Goal: Information Seeking & Learning: Learn about a topic

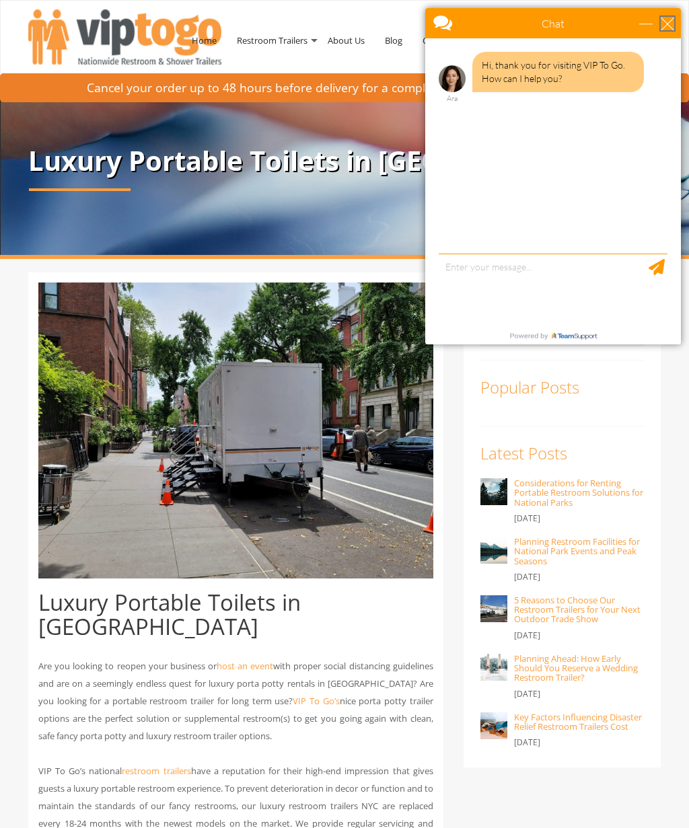
click at [667, 25] on div "close" at bounding box center [667, 23] width 13 height 13
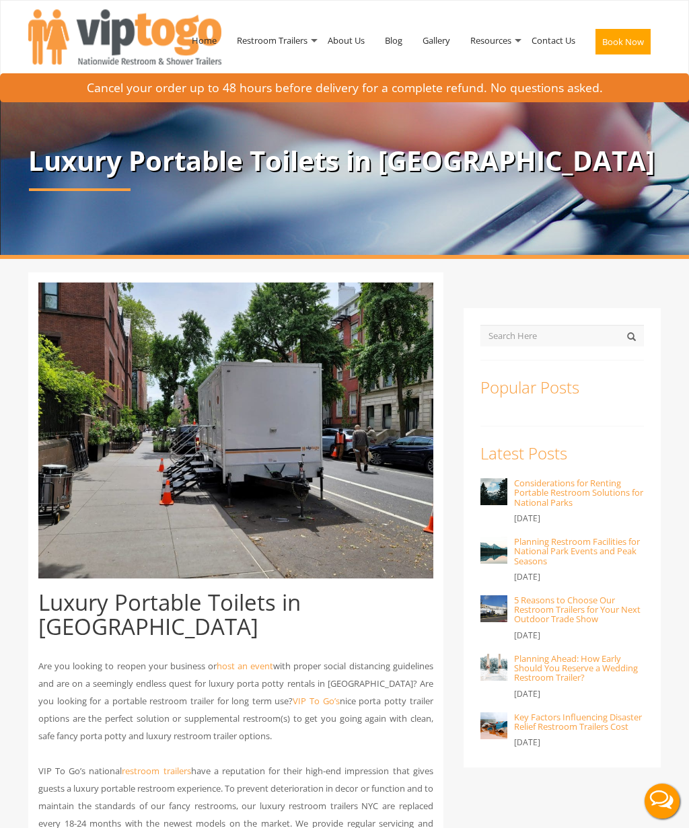
click at [349, 458] on img at bounding box center [235, 431] width 395 height 296
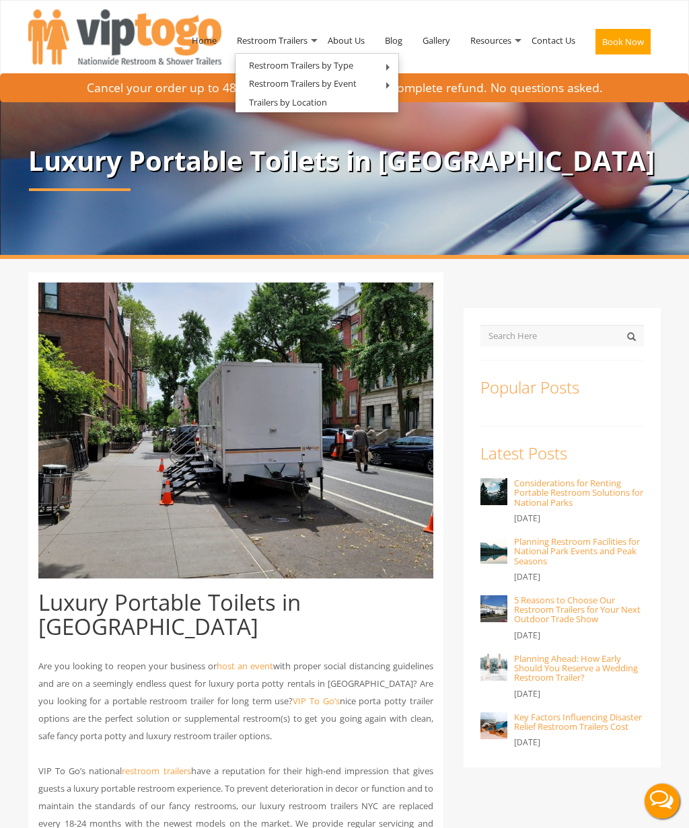
click at [332, 102] on link "Trailers by Location" at bounding box center [287, 102] width 105 height 17
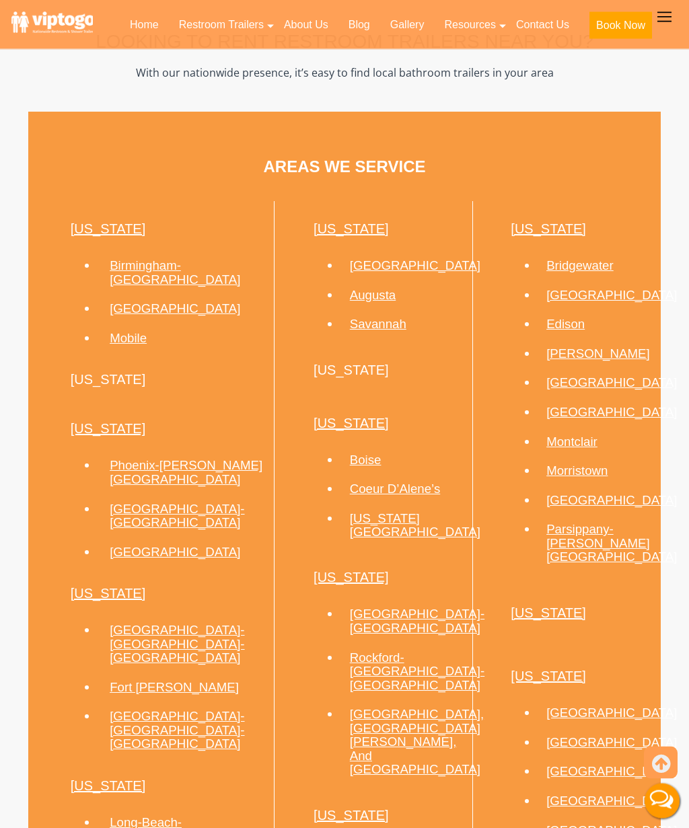
scroll to position [706, 0]
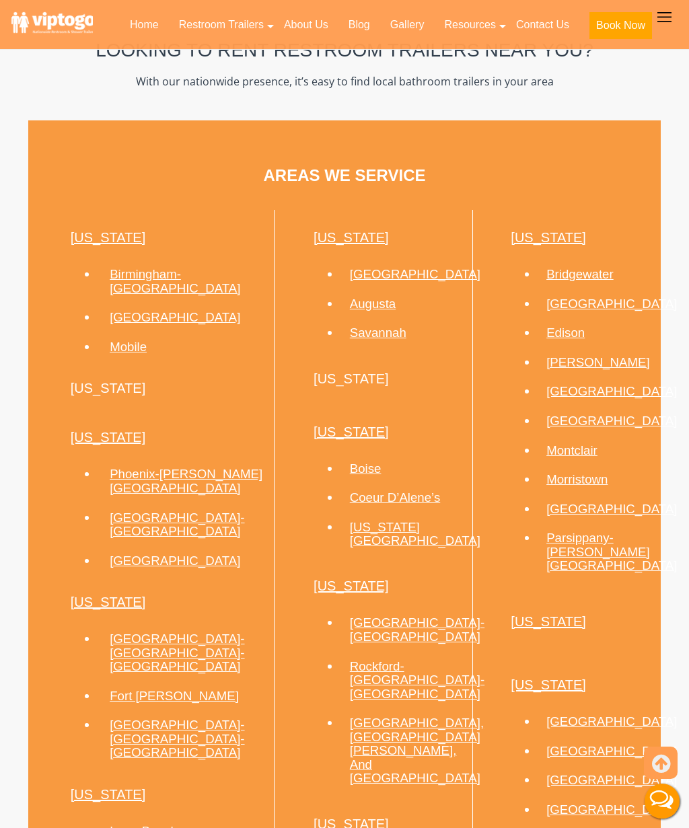
click at [590, 428] on link "[GEOGRAPHIC_DATA]" at bounding box center [611, 421] width 131 height 14
click at [585, 428] on link "[GEOGRAPHIC_DATA]" at bounding box center [611, 421] width 131 height 14
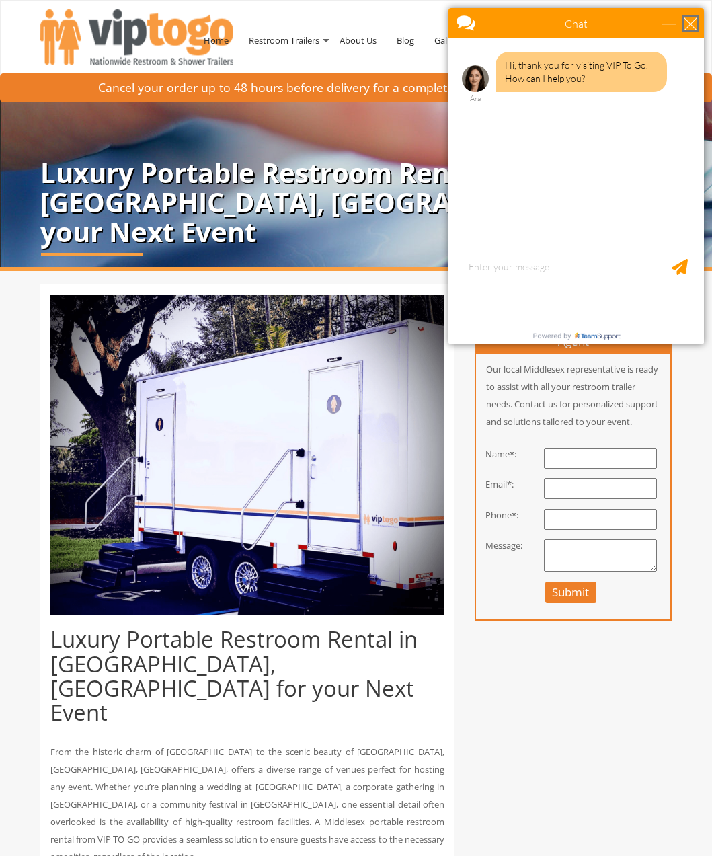
click at [684, 23] on div "close" at bounding box center [690, 23] width 13 height 13
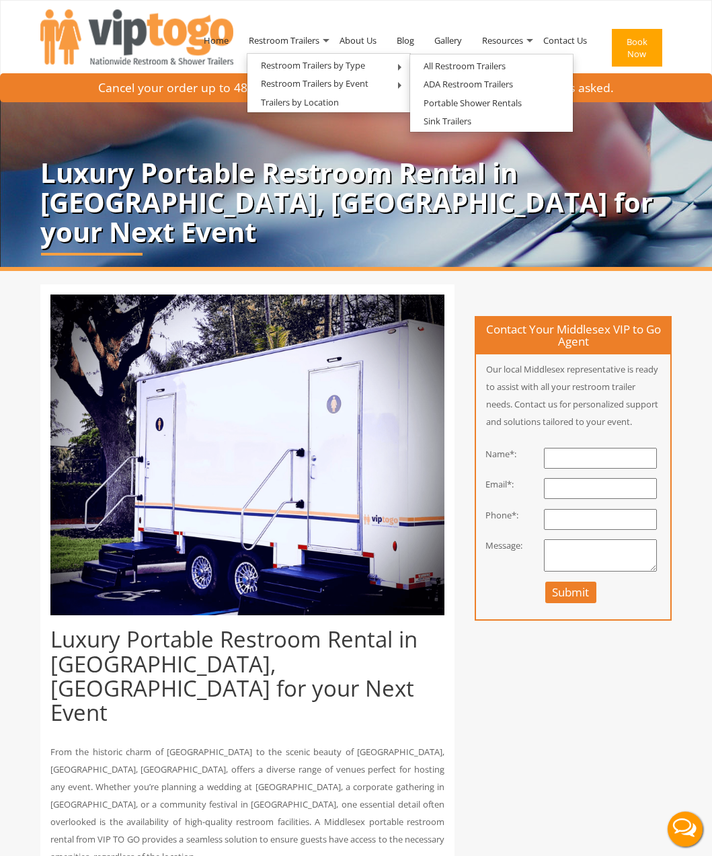
click at [499, 66] on link "All Restroom Trailers" at bounding box center [464, 66] width 109 height 17
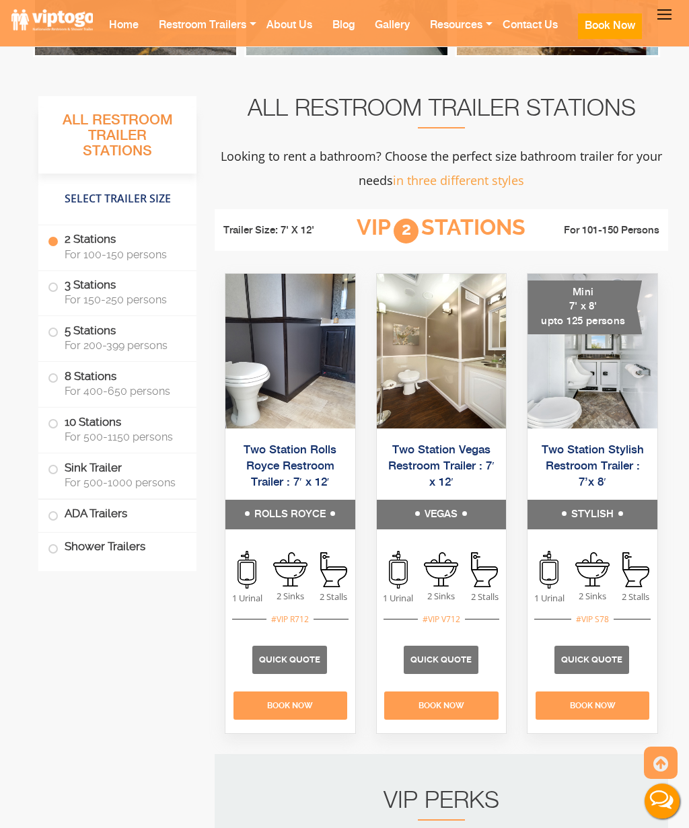
scroll to position [729, 0]
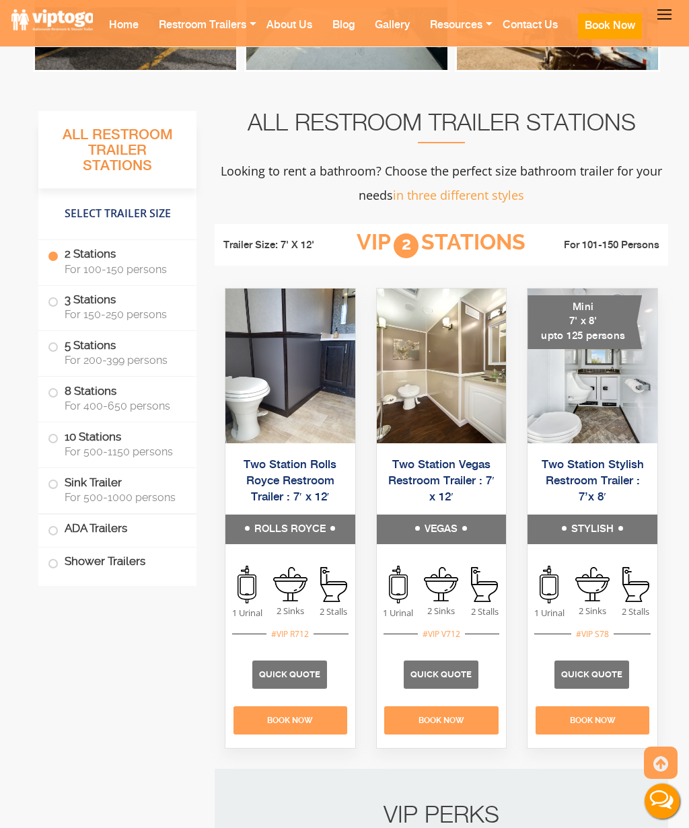
click at [440, 355] on img at bounding box center [442, 366] width 130 height 155
click at [460, 530] on h5 "VEGAS" at bounding box center [442, 530] width 130 height 30
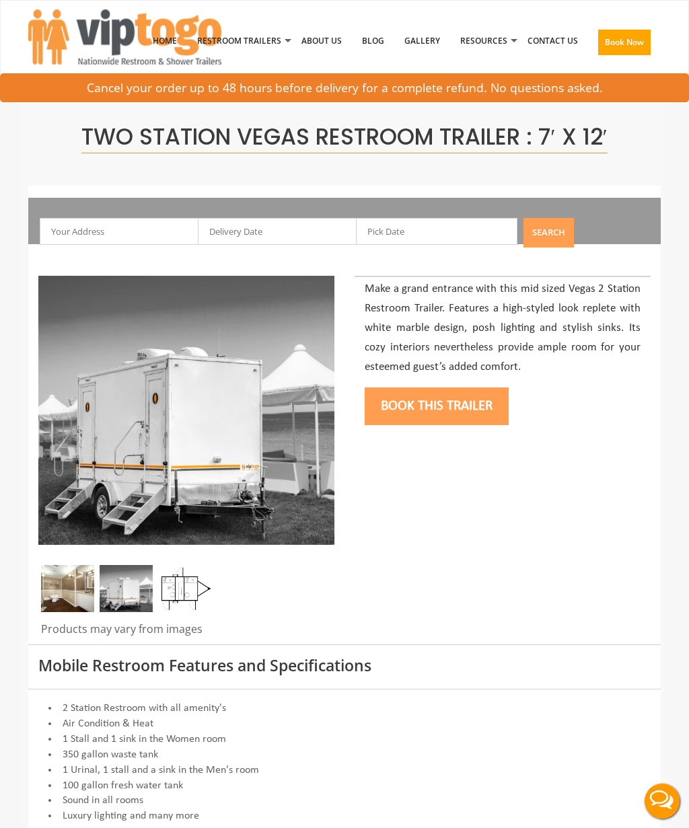
click at [129, 579] on img at bounding box center [126, 588] width 53 height 47
click at [69, 579] on img at bounding box center [67, 588] width 53 height 47
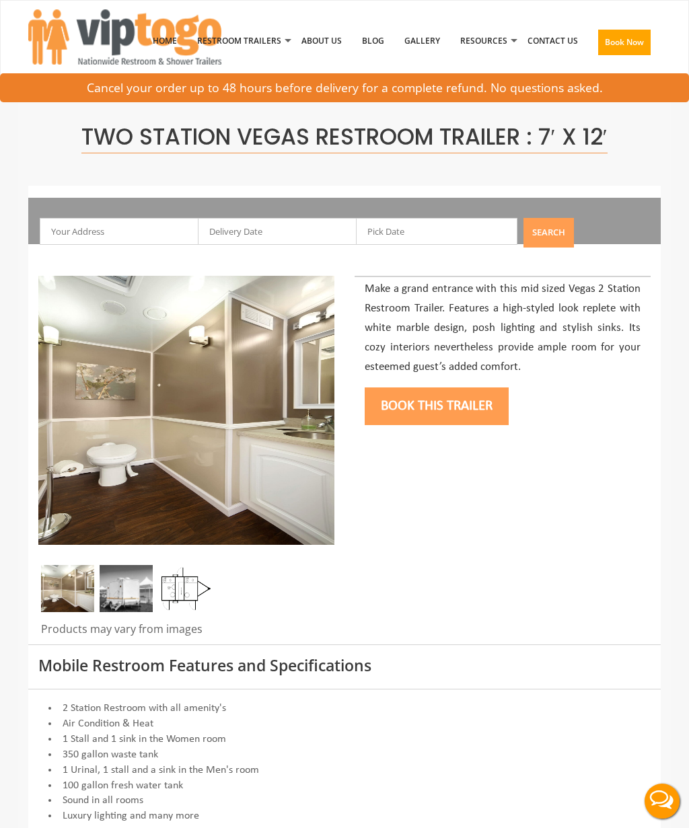
click at [189, 600] on img at bounding box center [183, 588] width 53 height 47
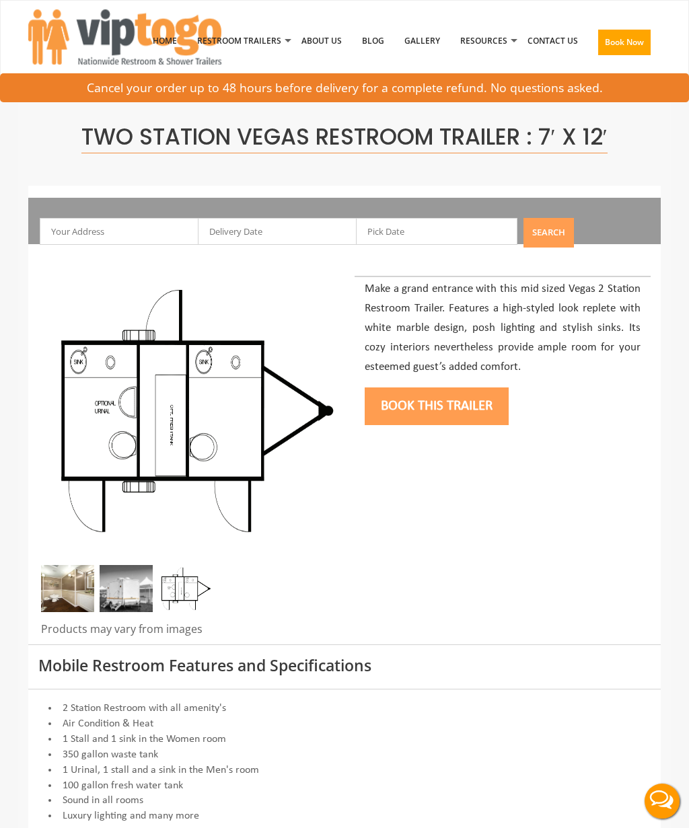
click at [56, 584] on img at bounding box center [67, 588] width 53 height 47
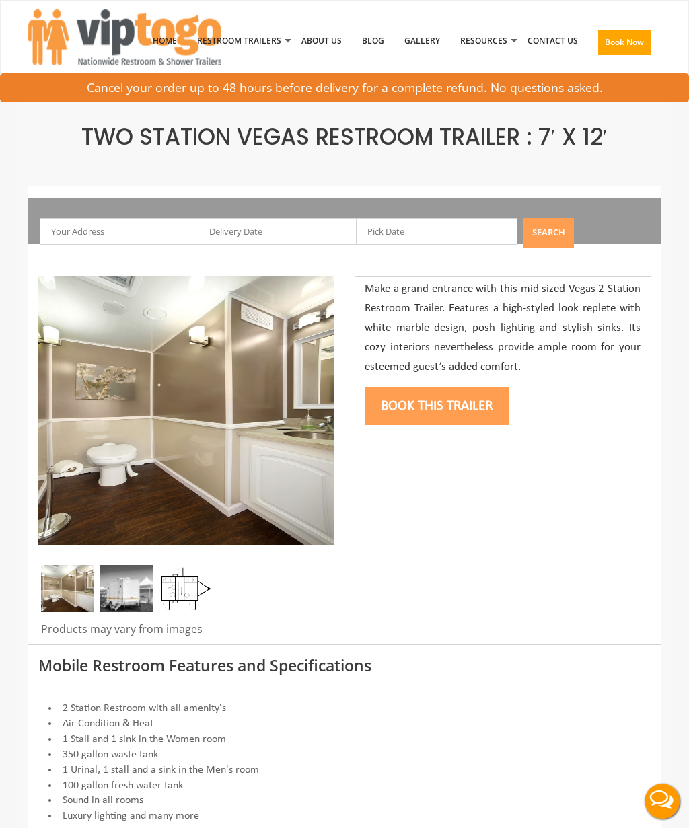
click at [123, 576] on img at bounding box center [126, 588] width 53 height 47
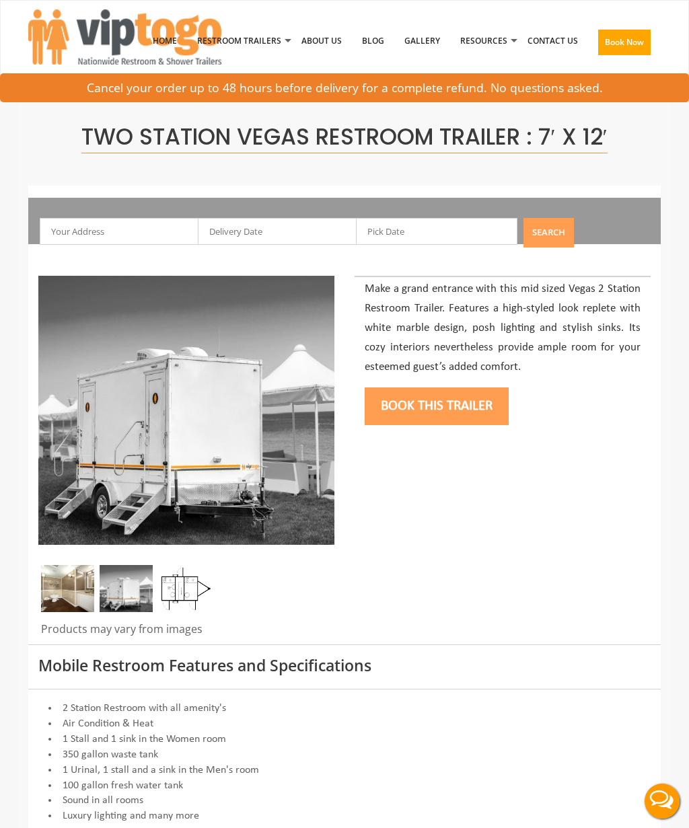
click at [182, 589] on img at bounding box center [183, 588] width 53 height 47
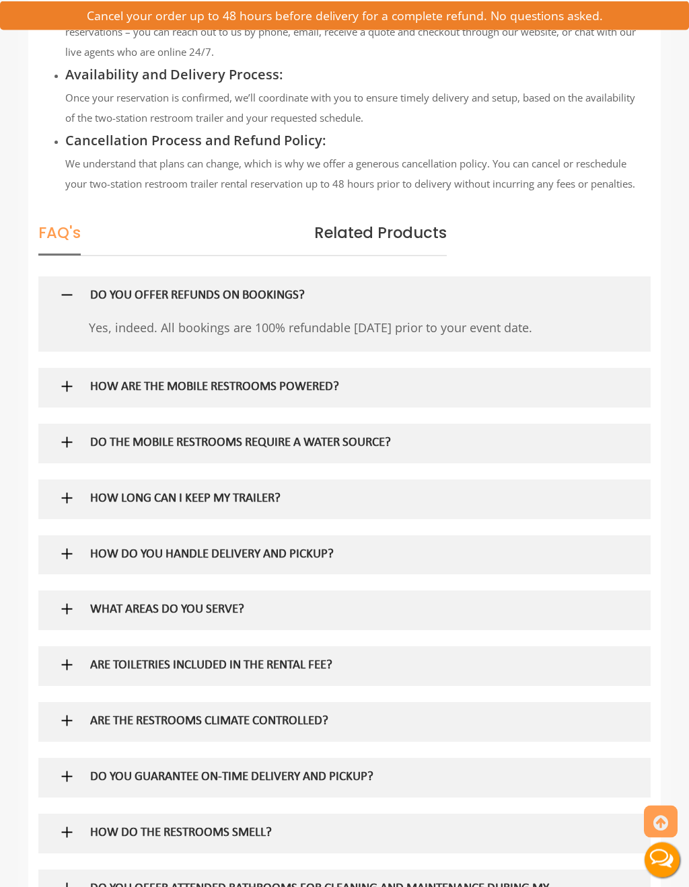
scroll to position [1817, 0]
click at [318, 394] on h5 "HOW ARE THE MOBILE RESTROOMS POWERED?" at bounding box center [326, 387] width 473 height 14
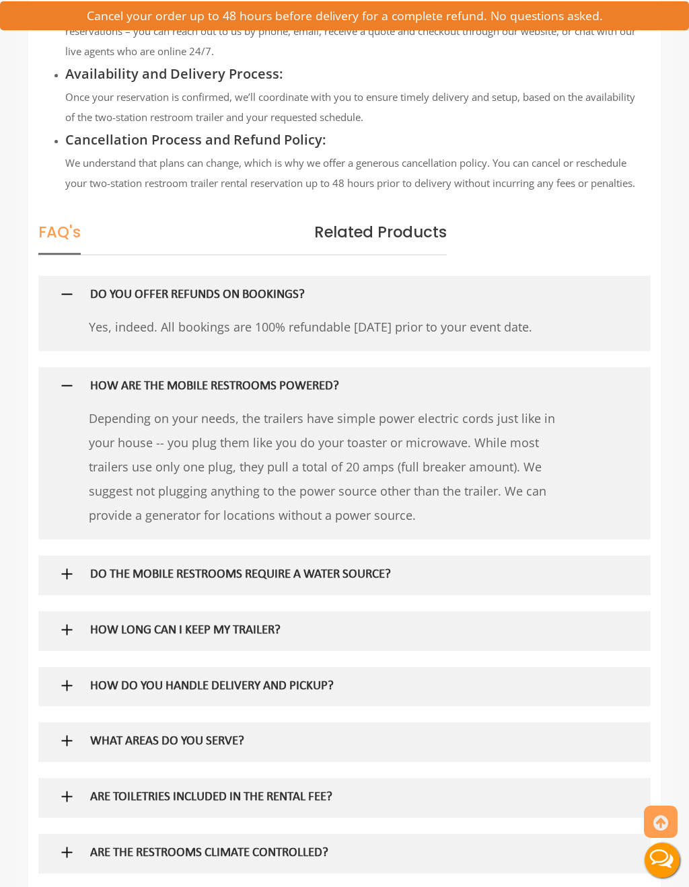
click at [353, 583] on h5 "DO THE MOBILE RESTROOMS REQUIRE A WATER SOURCE?" at bounding box center [326, 576] width 473 height 14
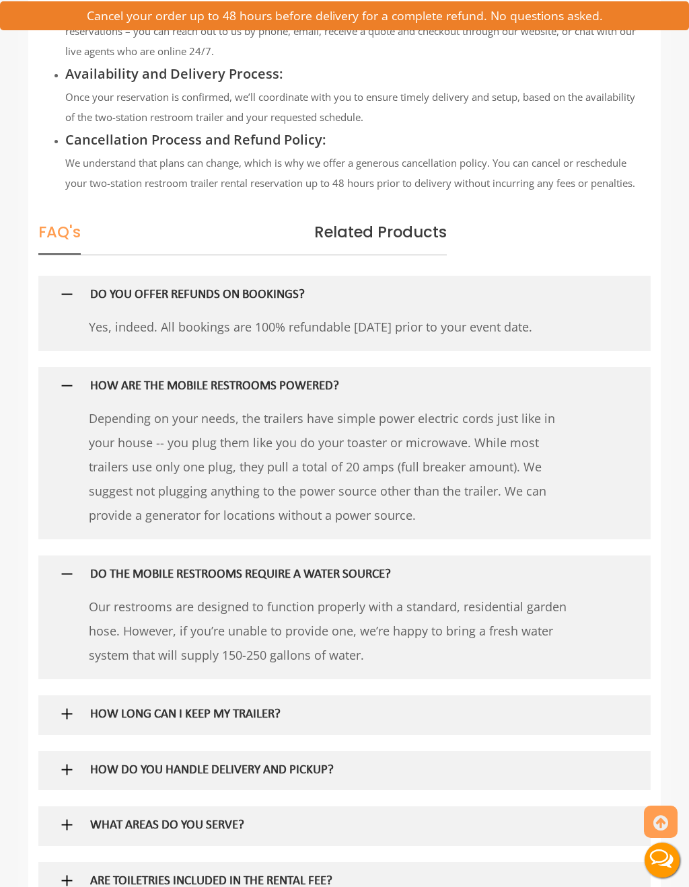
click at [352, 583] on h5 "DO THE MOBILE RESTROOMS REQUIRE A WATER SOURCE?" at bounding box center [326, 576] width 473 height 14
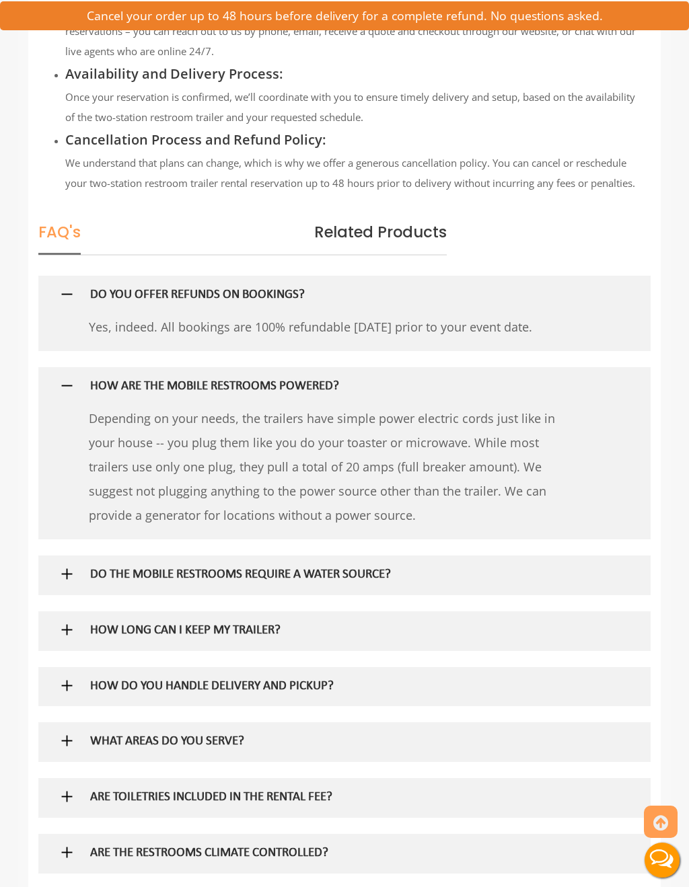
click at [325, 394] on h5 "HOW ARE THE MOBILE RESTROOMS POWERED?" at bounding box center [326, 387] width 473 height 14
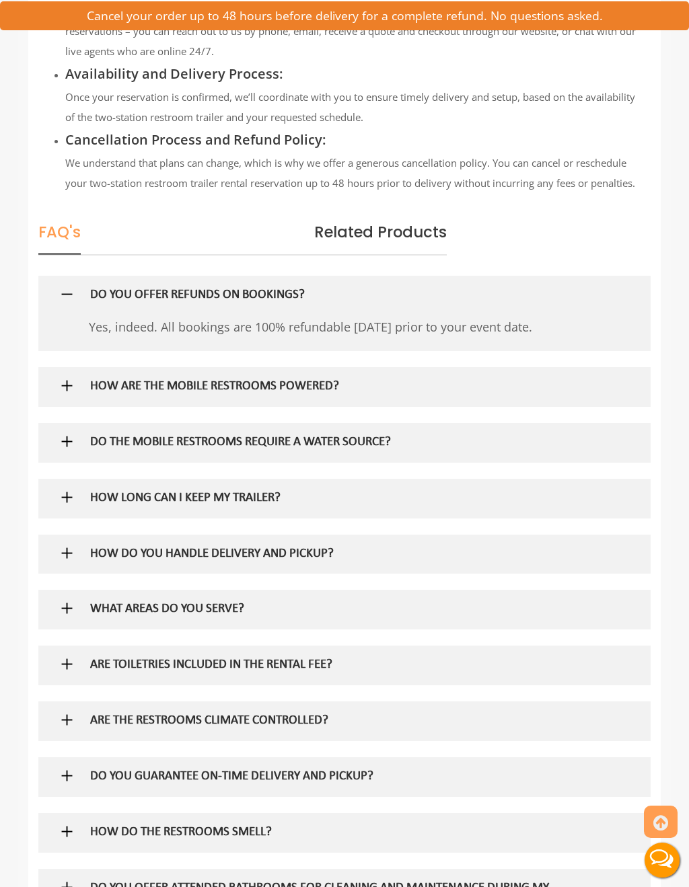
click at [297, 303] on h5 "DO YOU OFFER REFUNDS ON BOOKINGS?" at bounding box center [326, 296] width 473 height 14
click at [276, 506] on h5 "HOW LONG CAN I KEEP MY TRAILER?" at bounding box center [326, 499] width 473 height 14
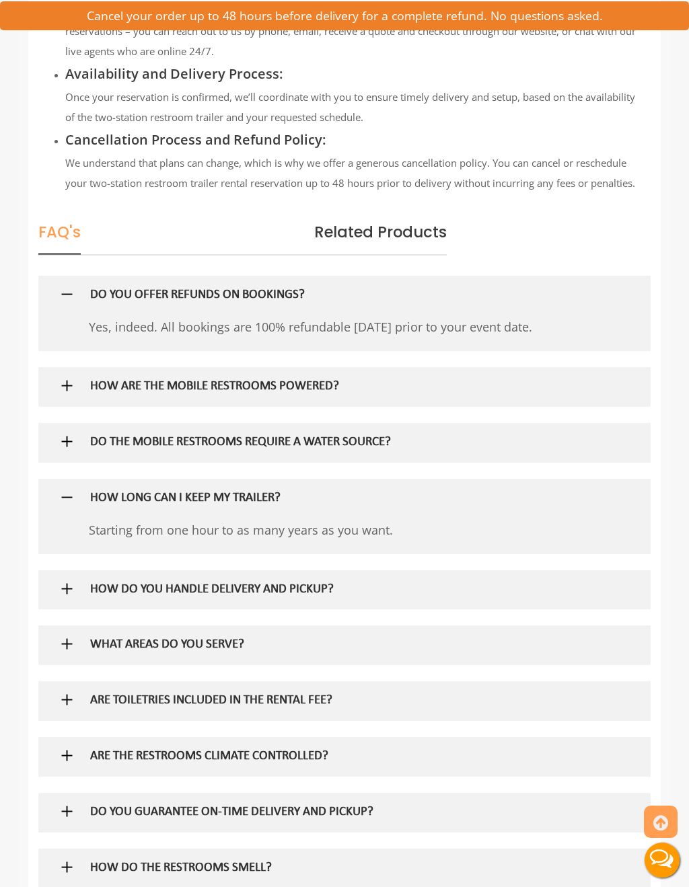
click at [322, 597] on h5 "HOW DO YOU HANDLE DELIVERY AND PICKUP?" at bounding box center [326, 590] width 473 height 14
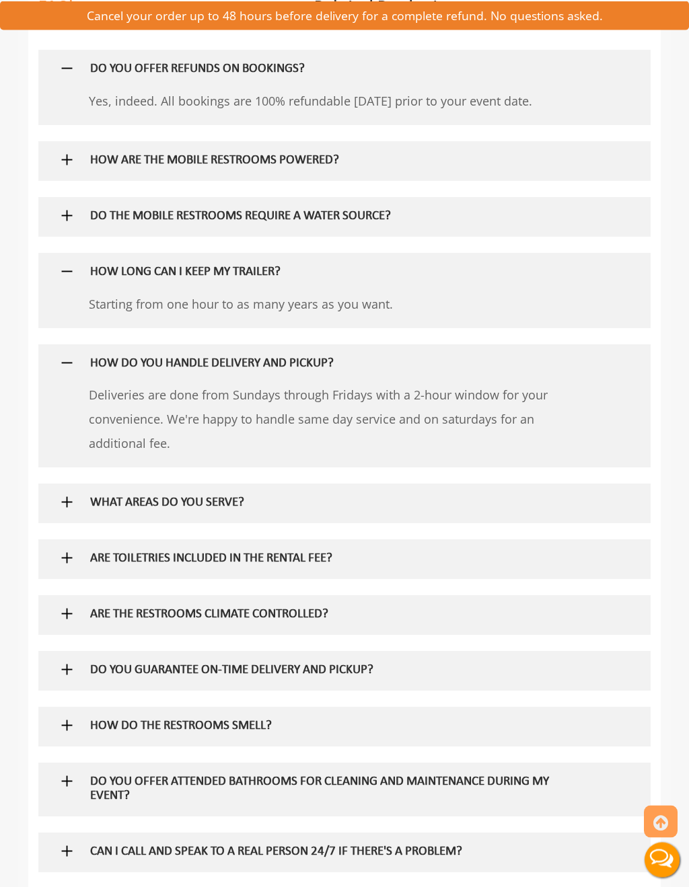
scroll to position [2043, 0]
click at [390, 511] on h5 "WHAT AREAS DO YOU SERVE?" at bounding box center [326, 504] width 473 height 14
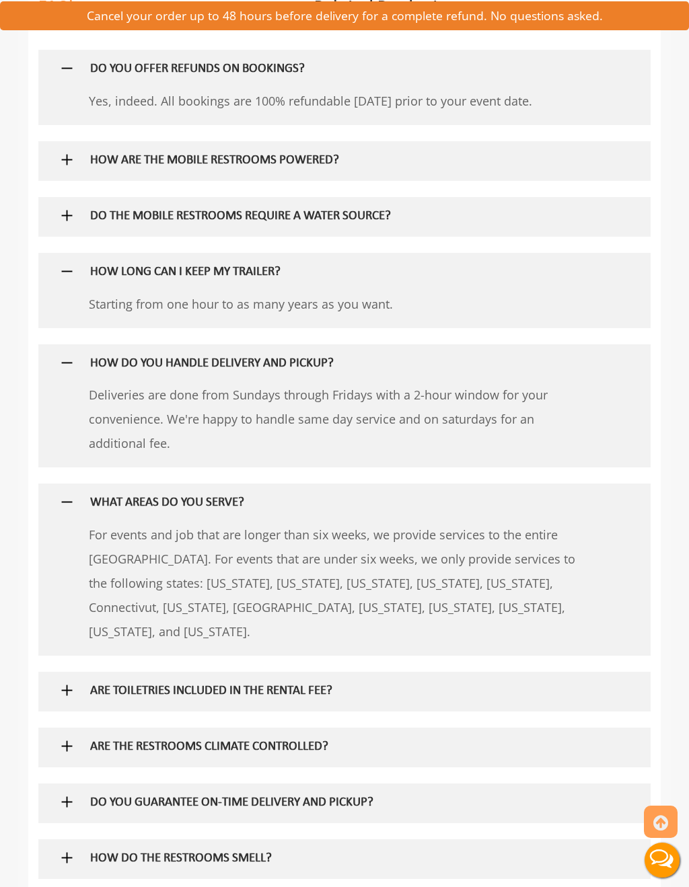
click at [336, 699] on h5 "ARE TOILETRIES INCLUDED IN THE RENTAL FEE?" at bounding box center [326, 692] width 473 height 14
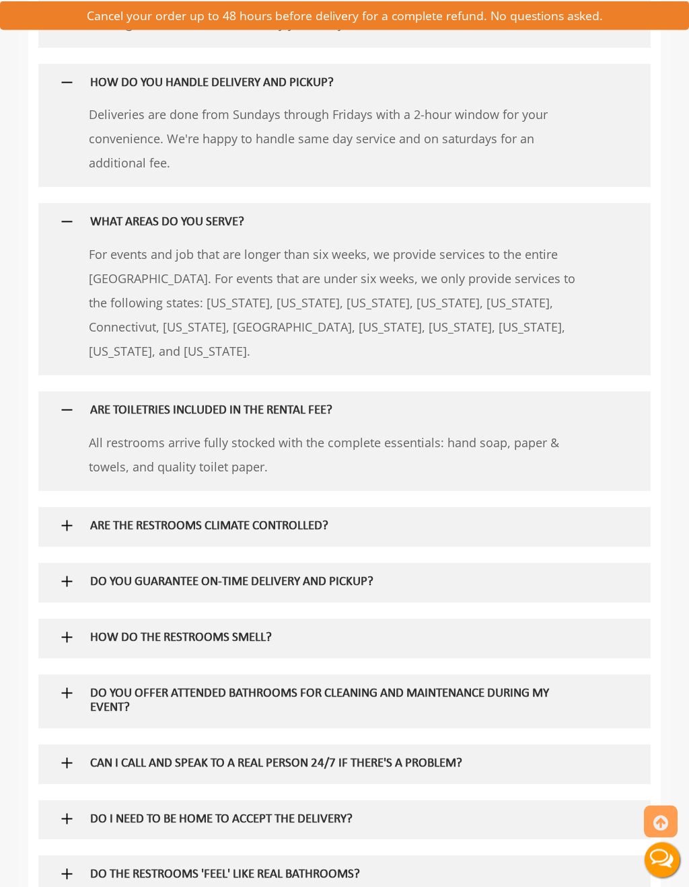
scroll to position [2325, 0]
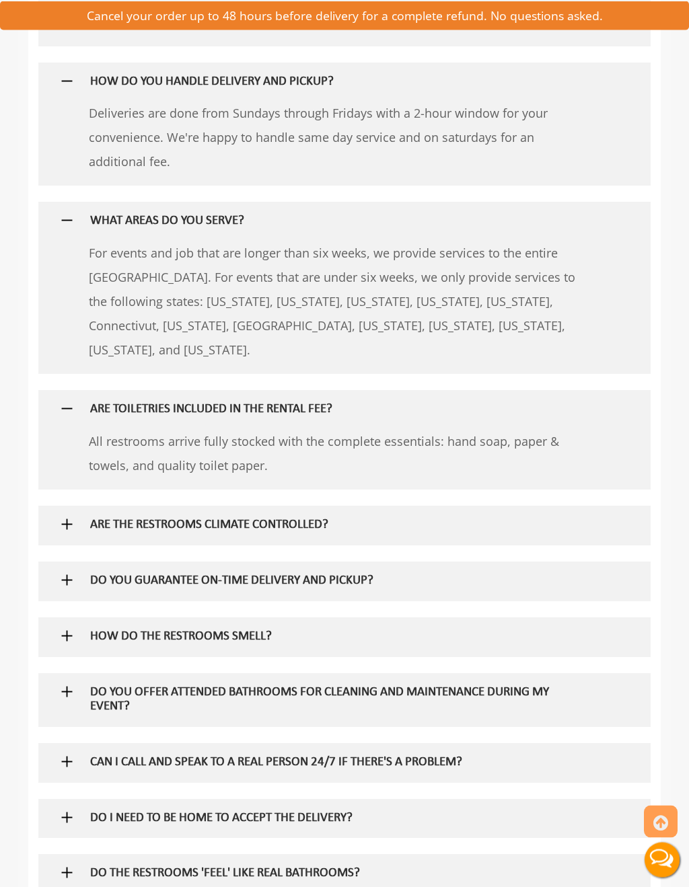
click at [408, 534] on h5 "ARE THE RESTROOMS CLIMATE CONTROLLED?" at bounding box center [326, 526] width 473 height 14
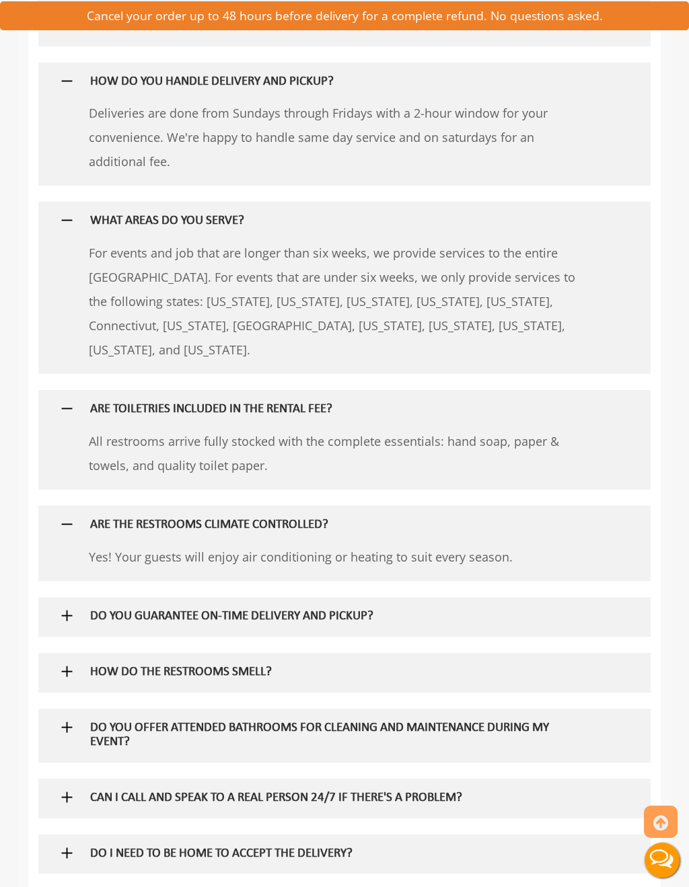
click at [398, 680] on h5 "HOW DO THE RESTROOMS SMELL?" at bounding box center [326, 673] width 473 height 14
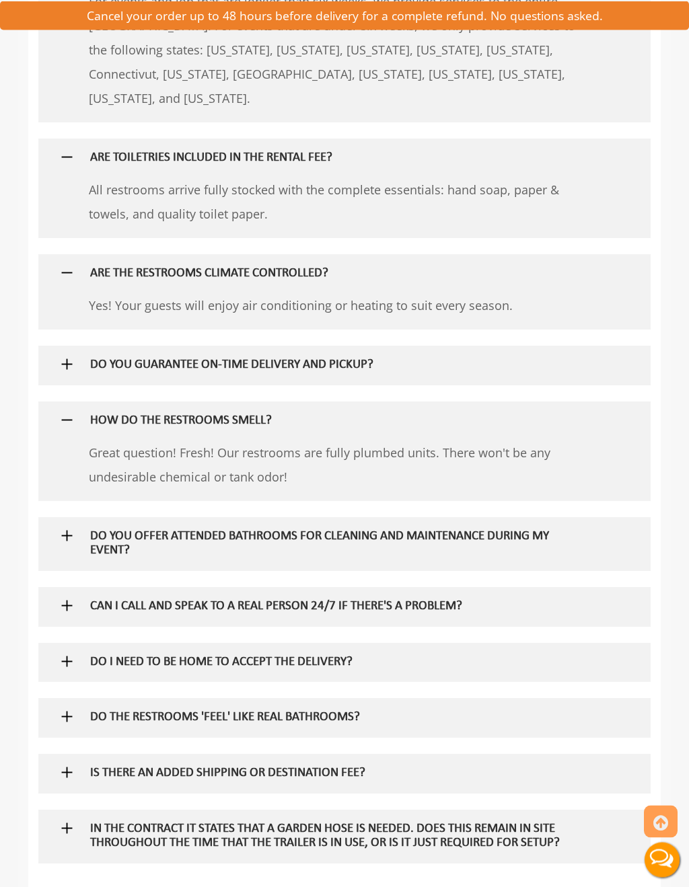
scroll to position [2577, 0]
click at [395, 558] on h5 "DO YOU OFFER ATTENDED BATHROOMS FOR CLEANING AND MAINTENANCE DURING MY EVENT?" at bounding box center [326, 544] width 473 height 28
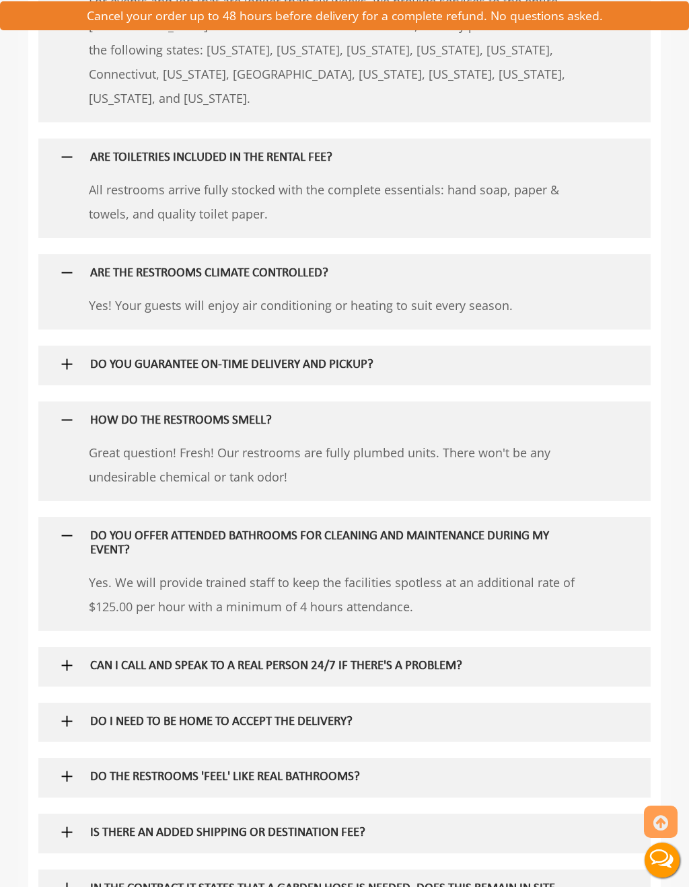
click at [426, 674] on h5 "CAN I CALL AND SPEAK TO A REAL PERSON 24/7 IF THERE'S A PROBLEM?" at bounding box center [326, 667] width 473 height 14
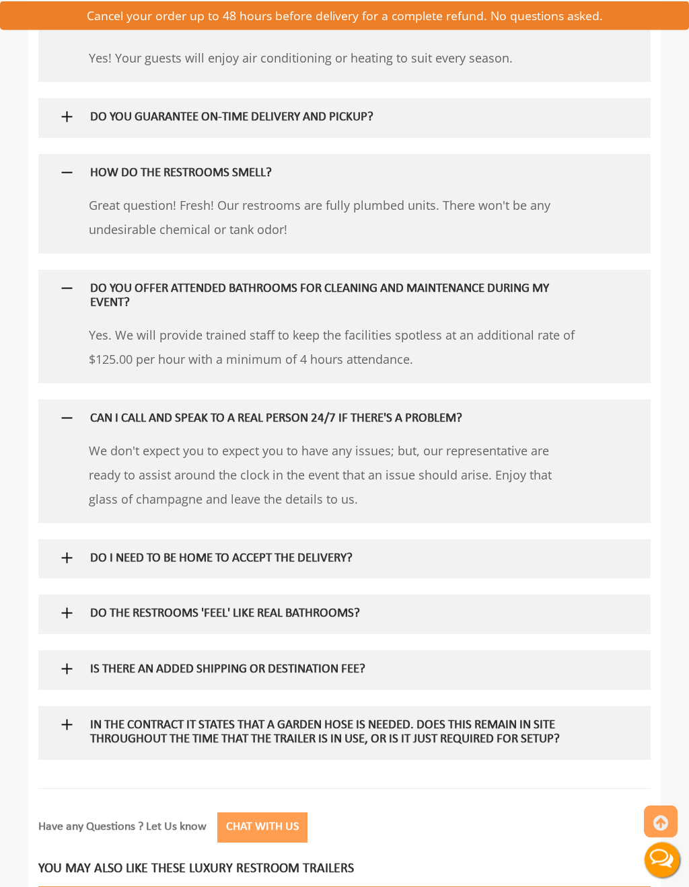
scroll to position [2824, 0]
click at [364, 622] on h5 "DO THE RESTROOMS 'FEEL' LIKE REAL BATHROOMS?" at bounding box center [326, 615] width 473 height 14
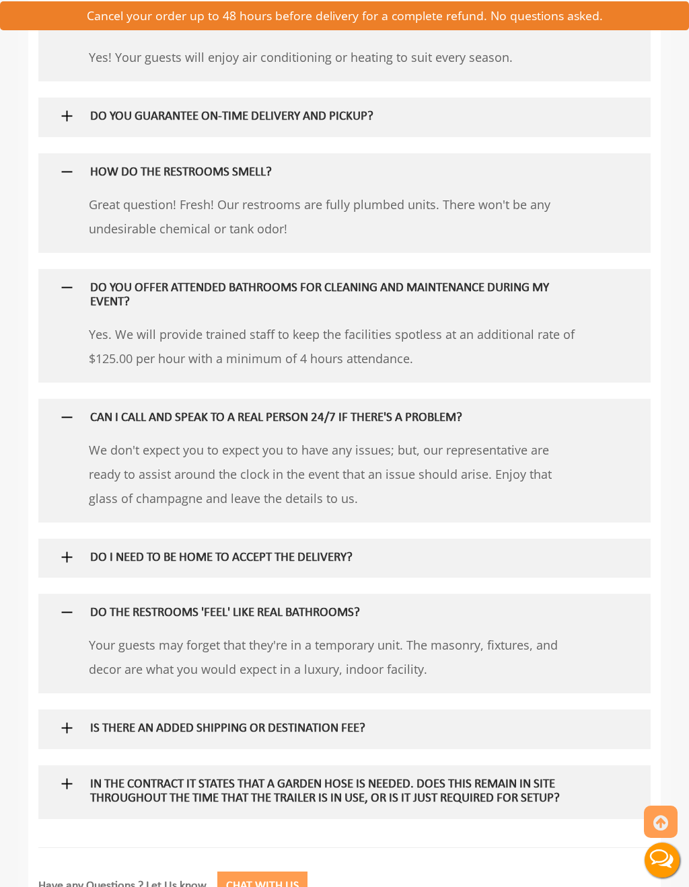
click at [406, 737] on h5 "IS THERE AN ADDED SHIPPING OR DESTINATION FEE?" at bounding box center [326, 730] width 473 height 14
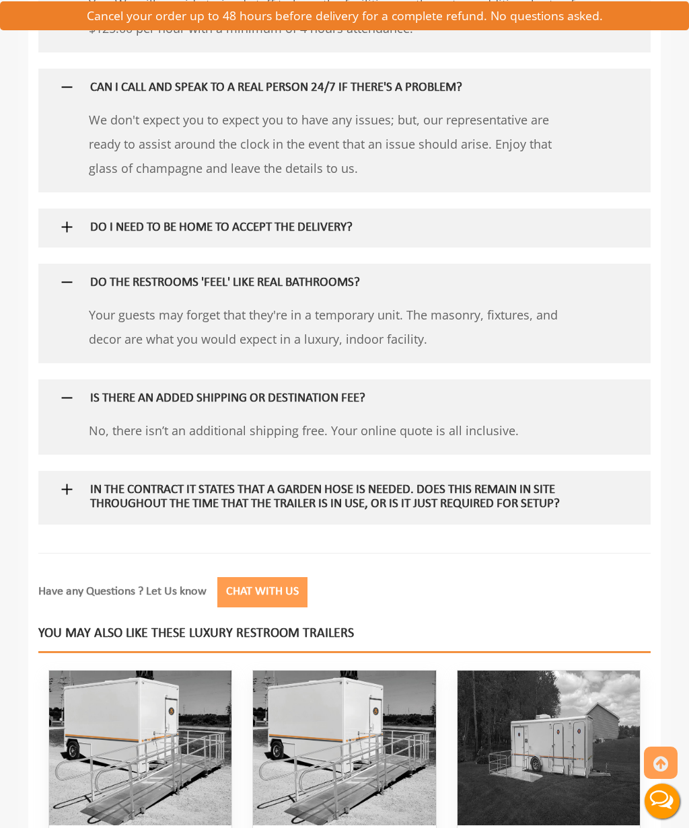
scroll to position [3155, 0]
click at [451, 512] on h5 "In the contract it states that a garden hose is needed. Does this remain in sit…" at bounding box center [326, 498] width 473 height 28
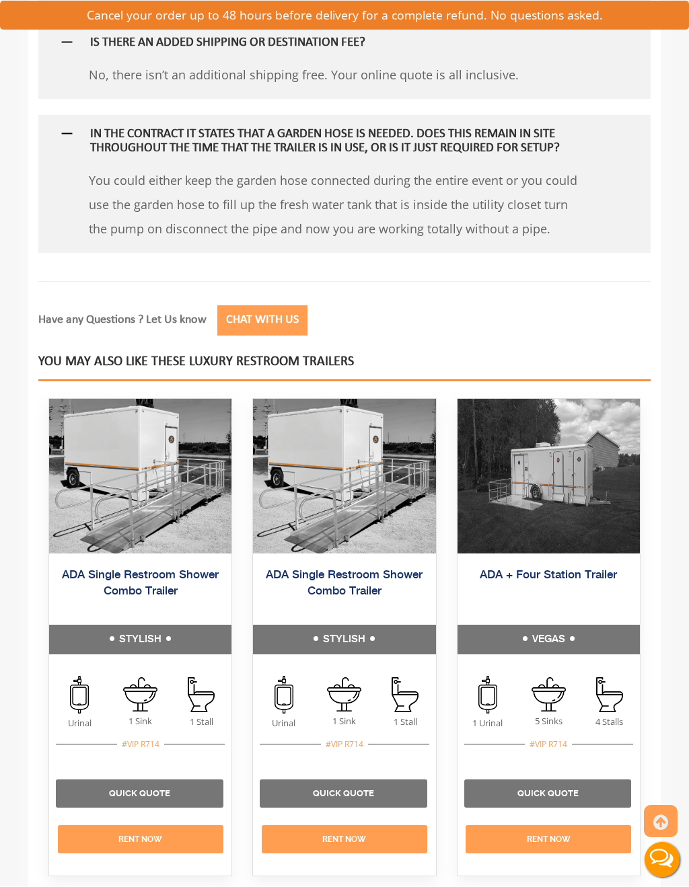
scroll to position [3511, 0]
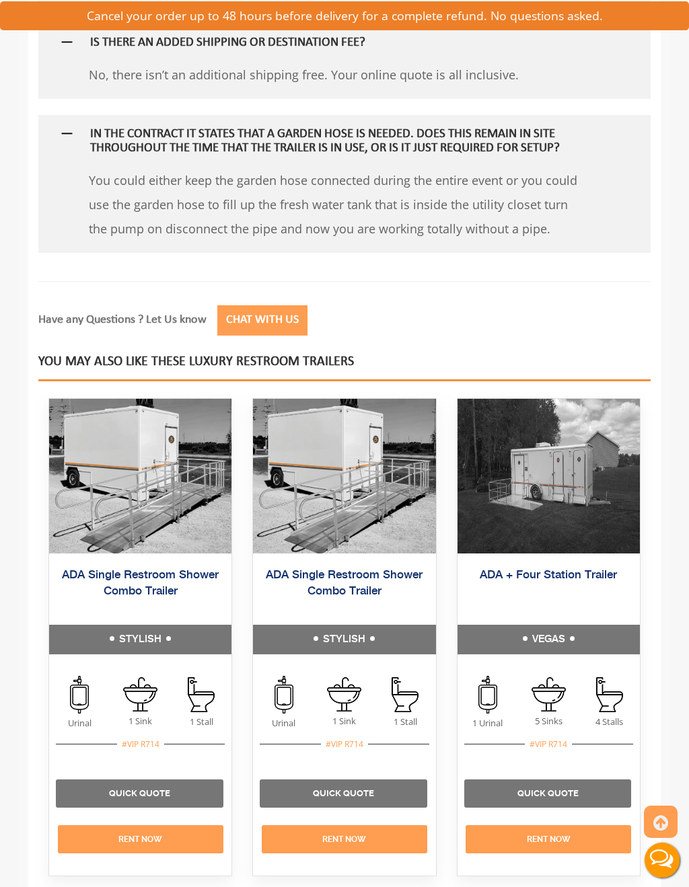
click at [353, 498] on img at bounding box center [344, 476] width 182 height 155
click at [359, 498] on img at bounding box center [344, 476] width 182 height 155
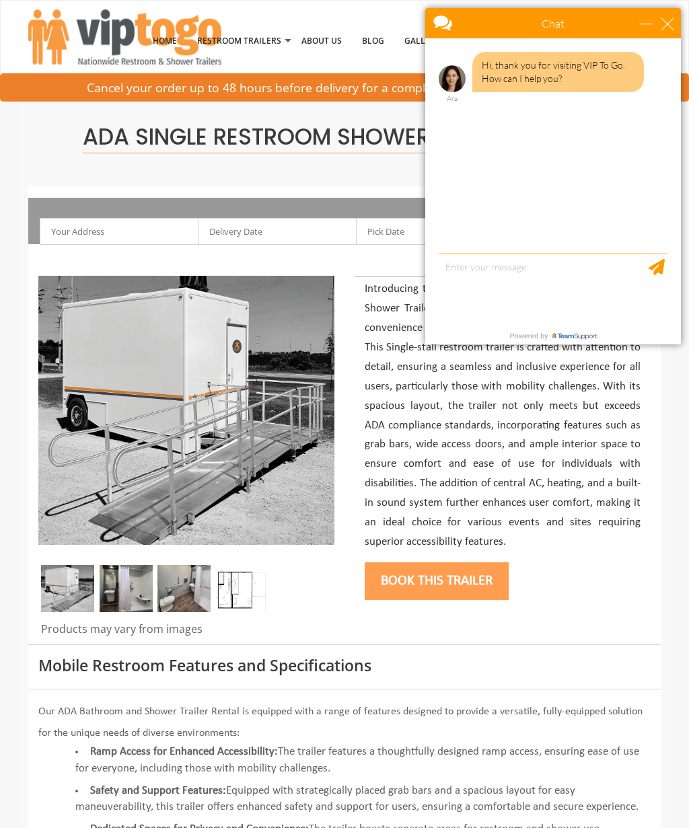
click at [189, 577] on img at bounding box center [183, 588] width 53 height 47
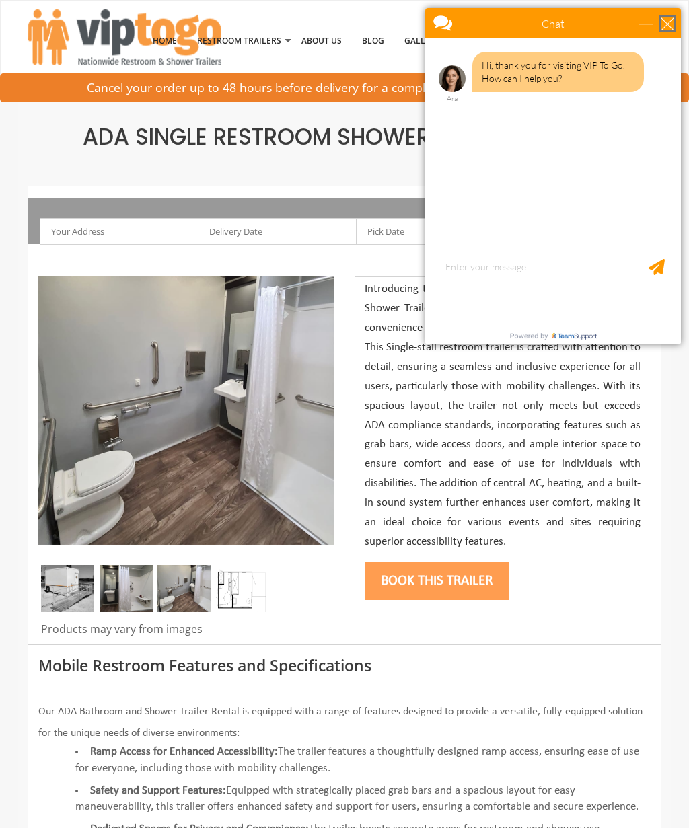
click at [668, 24] on div "close" at bounding box center [667, 23] width 13 height 13
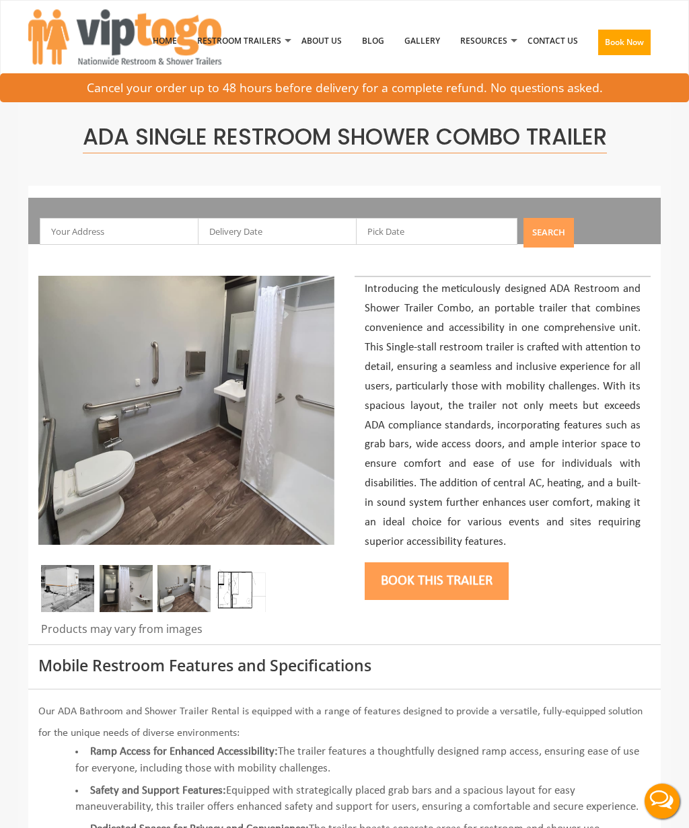
click at [65, 575] on img at bounding box center [67, 588] width 53 height 47
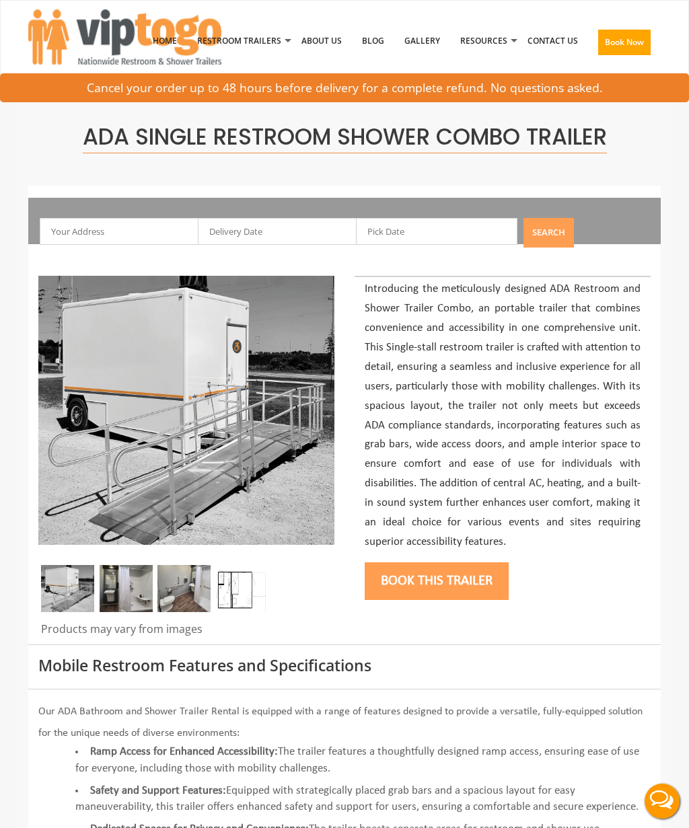
click at [131, 579] on img at bounding box center [126, 588] width 53 height 47
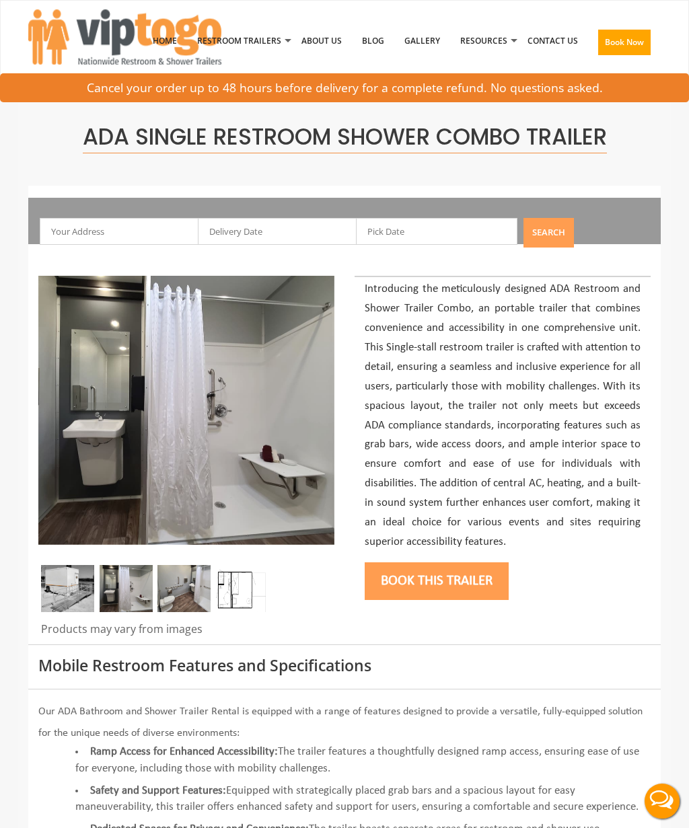
click at [183, 581] on img at bounding box center [183, 588] width 53 height 47
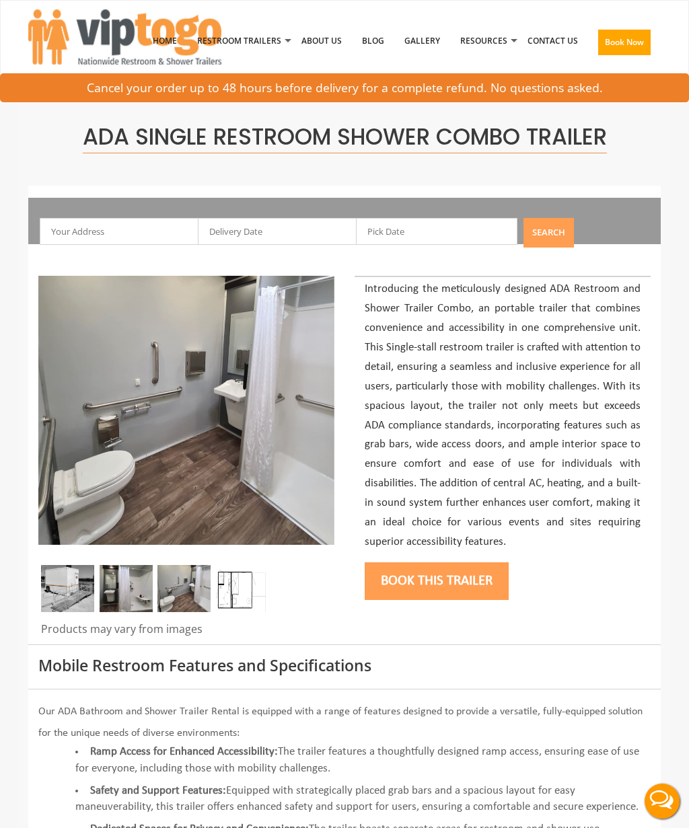
click at [232, 587] on img at bounding box center [242, 588] width 53 height 47
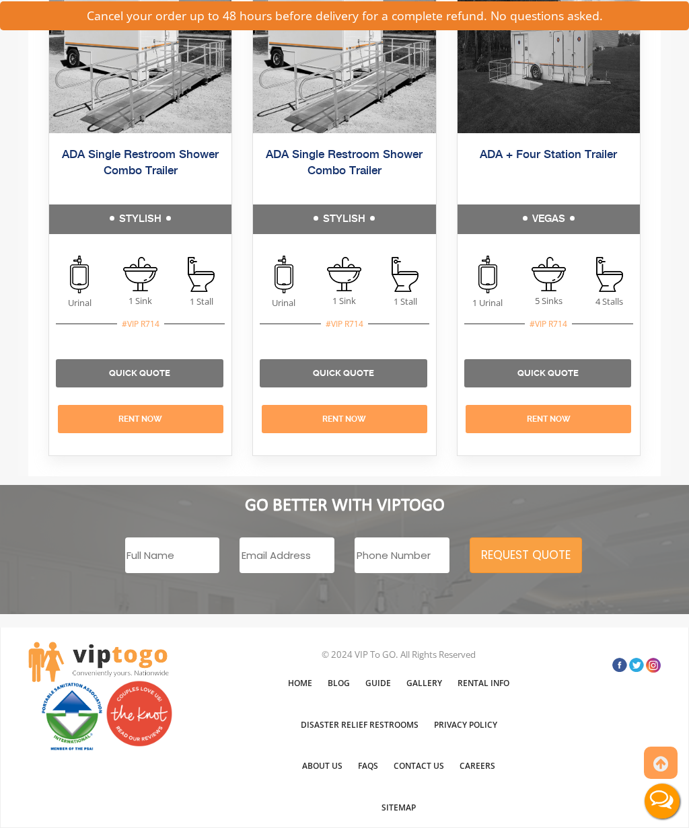
click at [358, 370] on link "Quick Quote" at bounding box center [343, 373] width 61 height 10
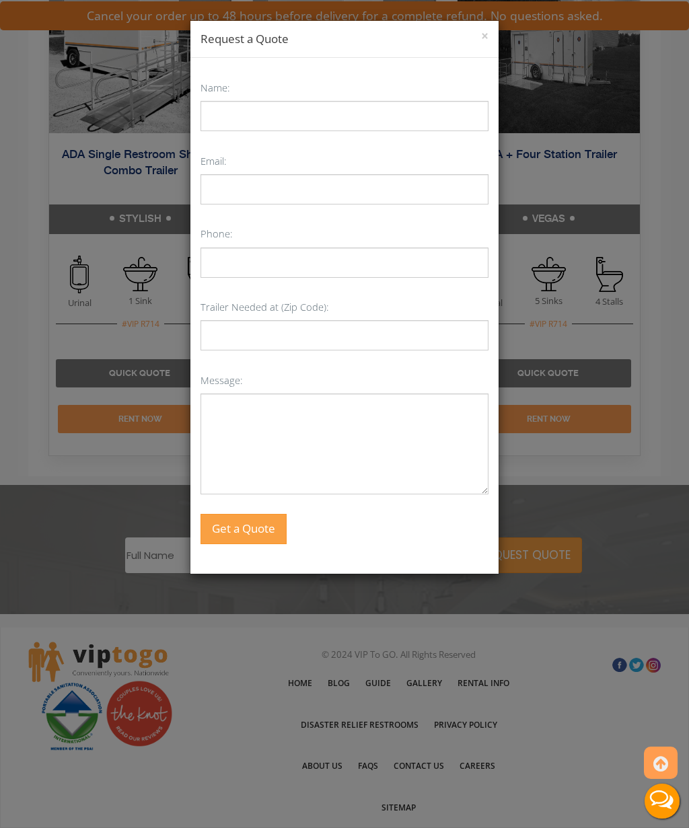
click at [484, 24] on div "× Request a Quote" at bounding box center [344, 39] width 308 height 37
click at [485, 40] on button "×" at bounding box center [484, 36] width 7 height 13
